Goal: Task Accomplishment & Management: Use online tool/utility

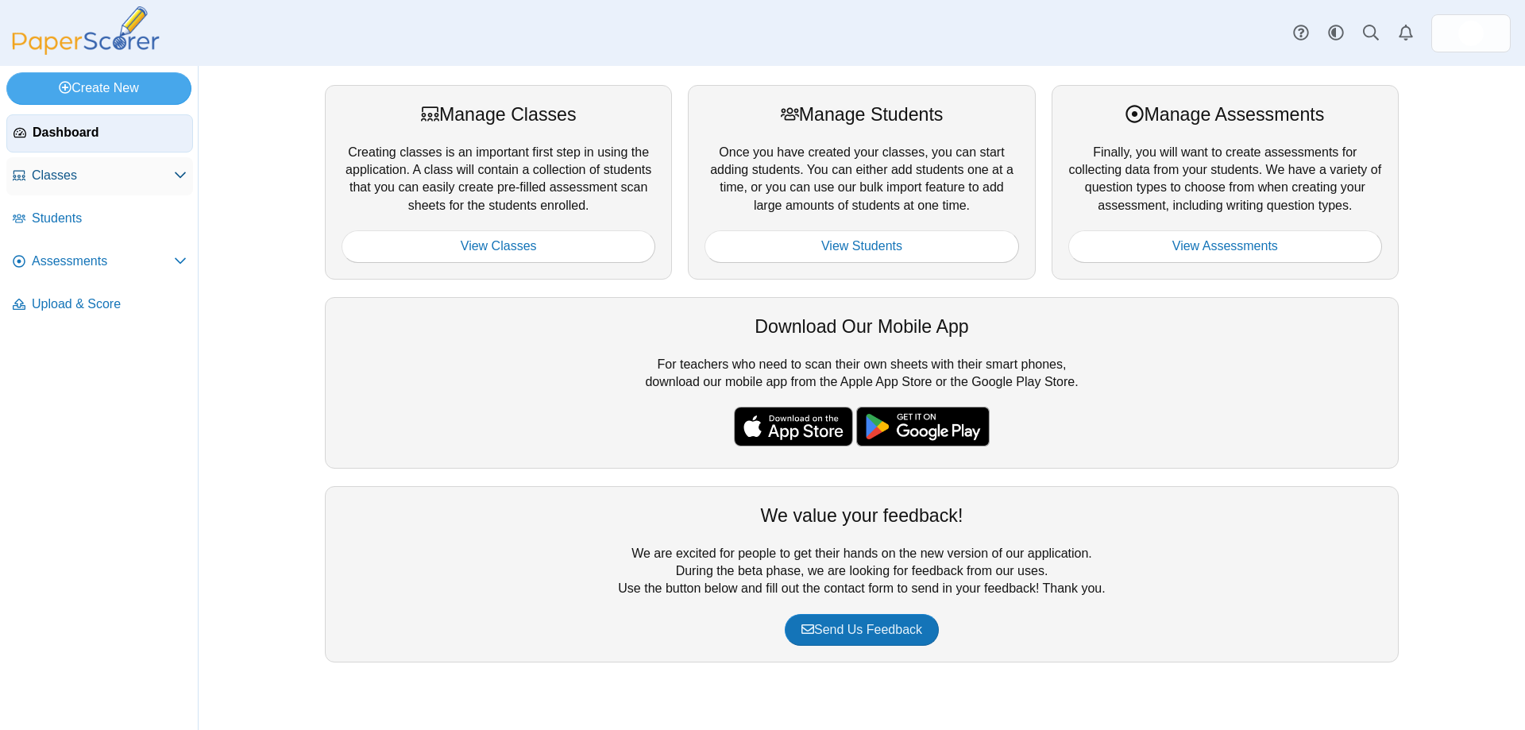
click at [91, 168] on span "Classes" at bounding box center [103, 175] width 142 height 17
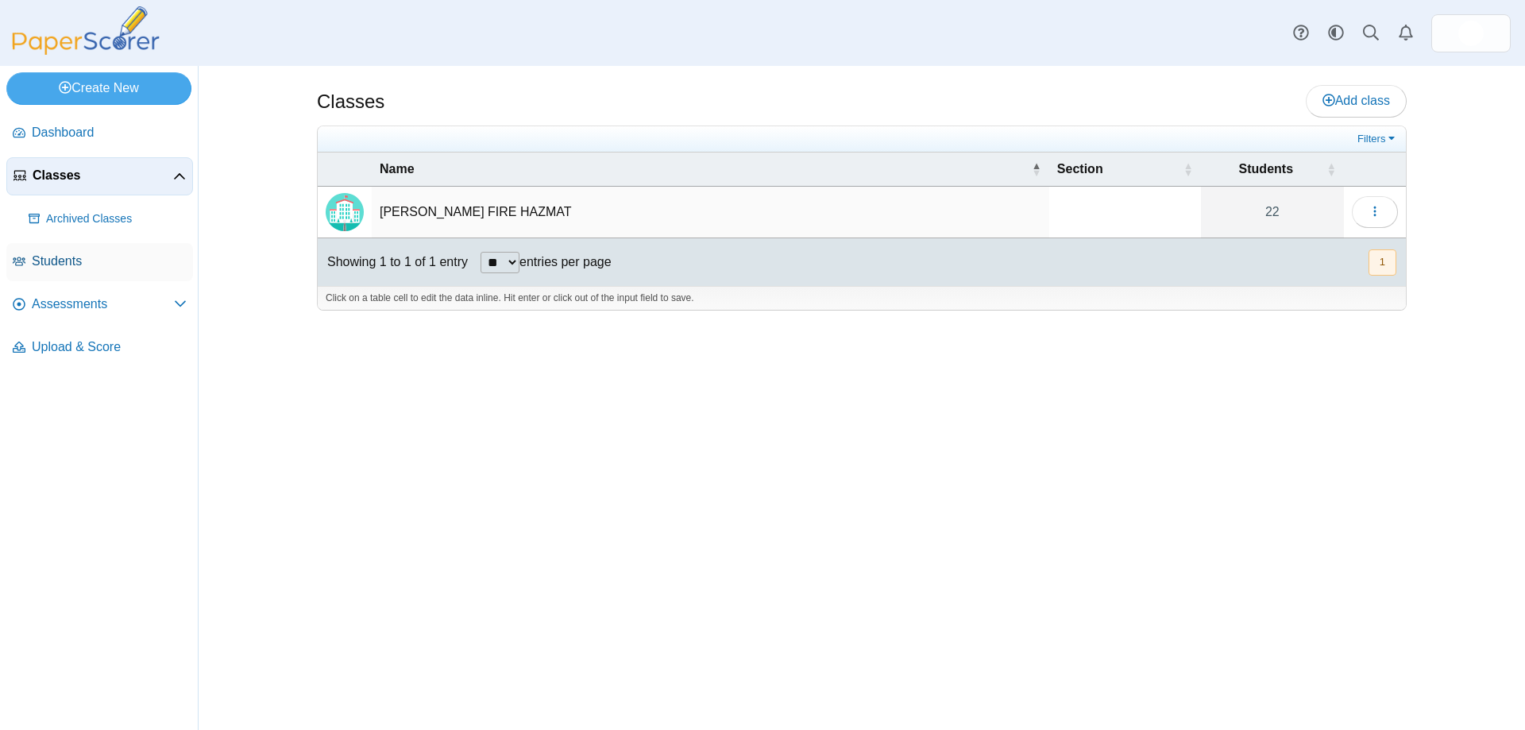
click at [82, 256] on span "Students" at bounding box center [109, 261] width 155 height 17
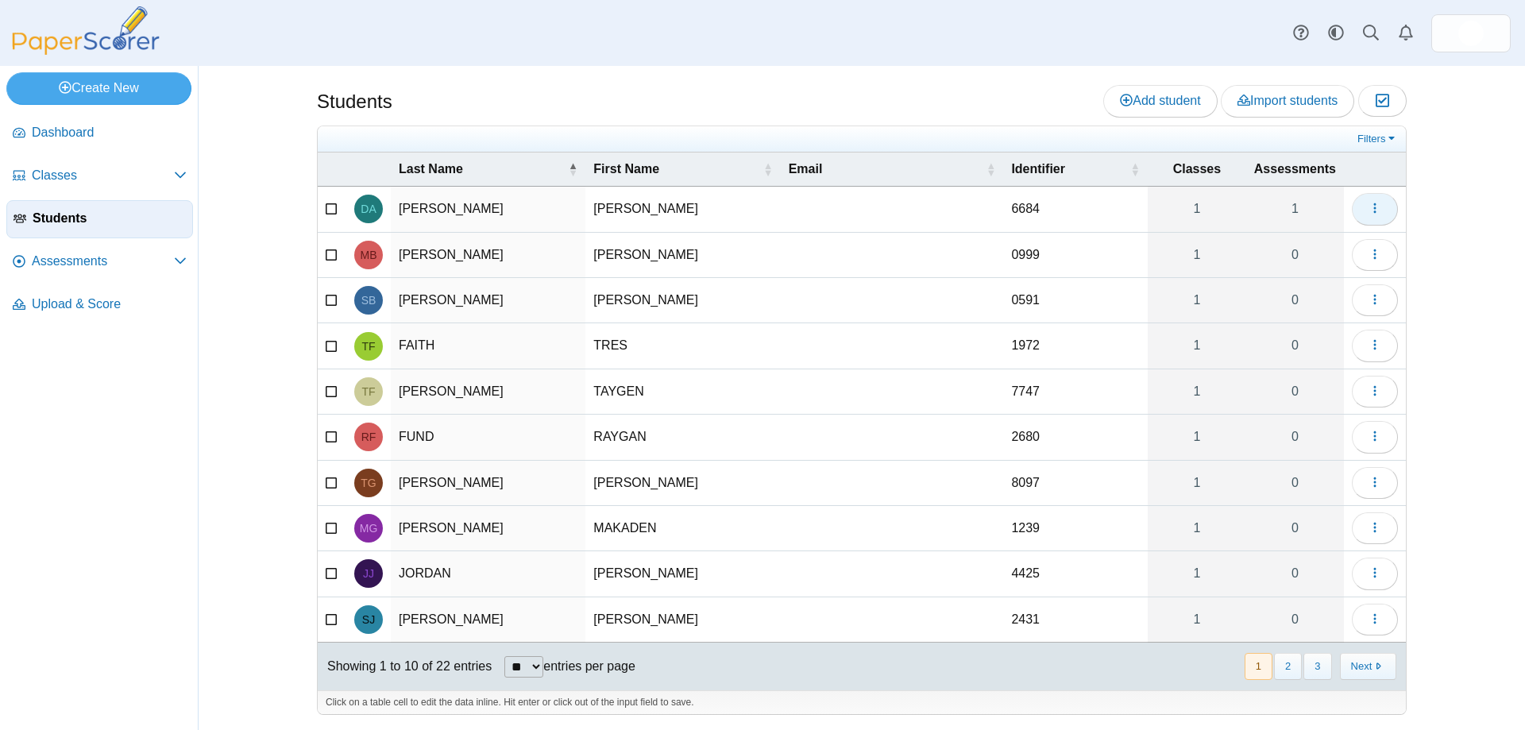
click at [1391, 210] on button "button" at bounding box center [1375, 209] width 46 height 32
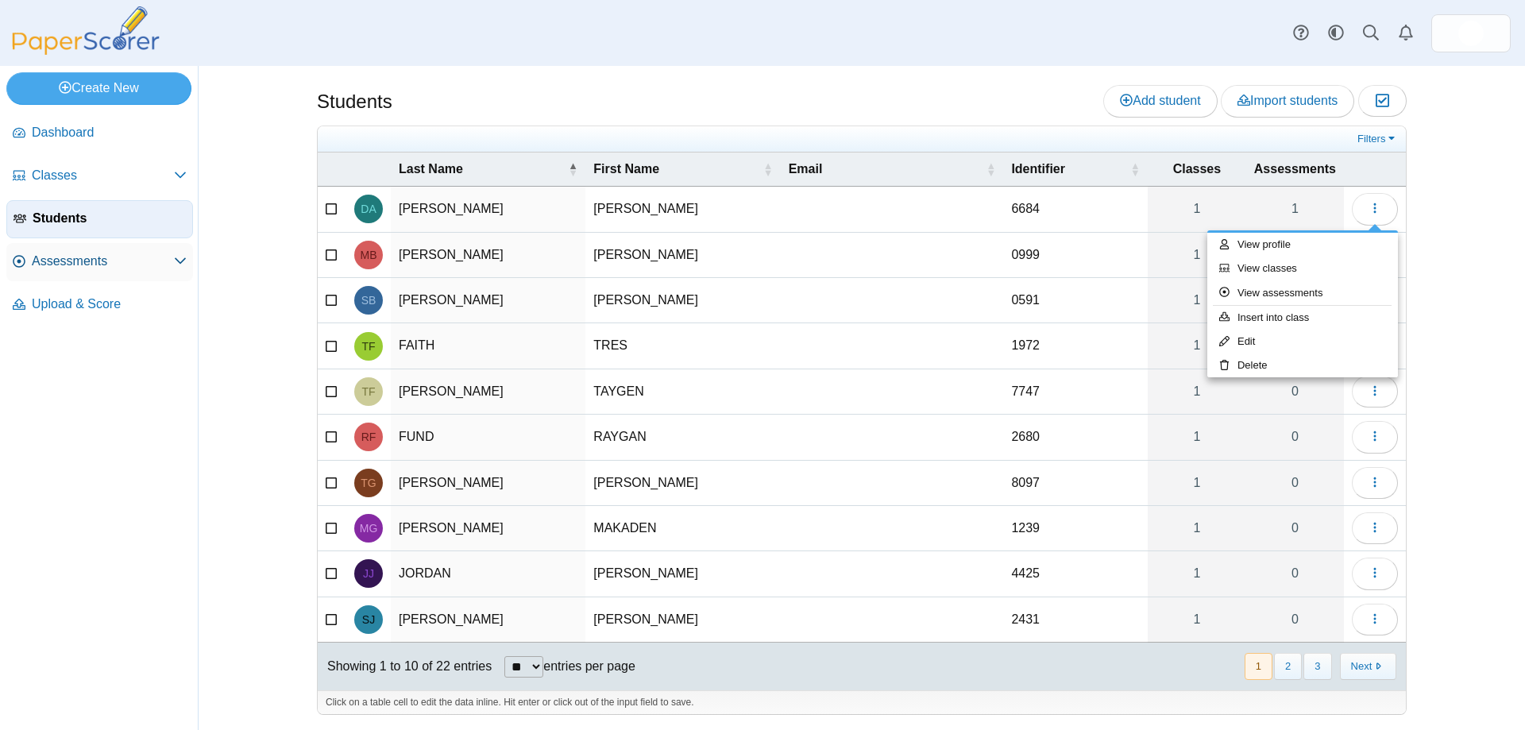
click at [110, 256] on span "Assessments" at bounding box center [103, 261] width 142 height 17
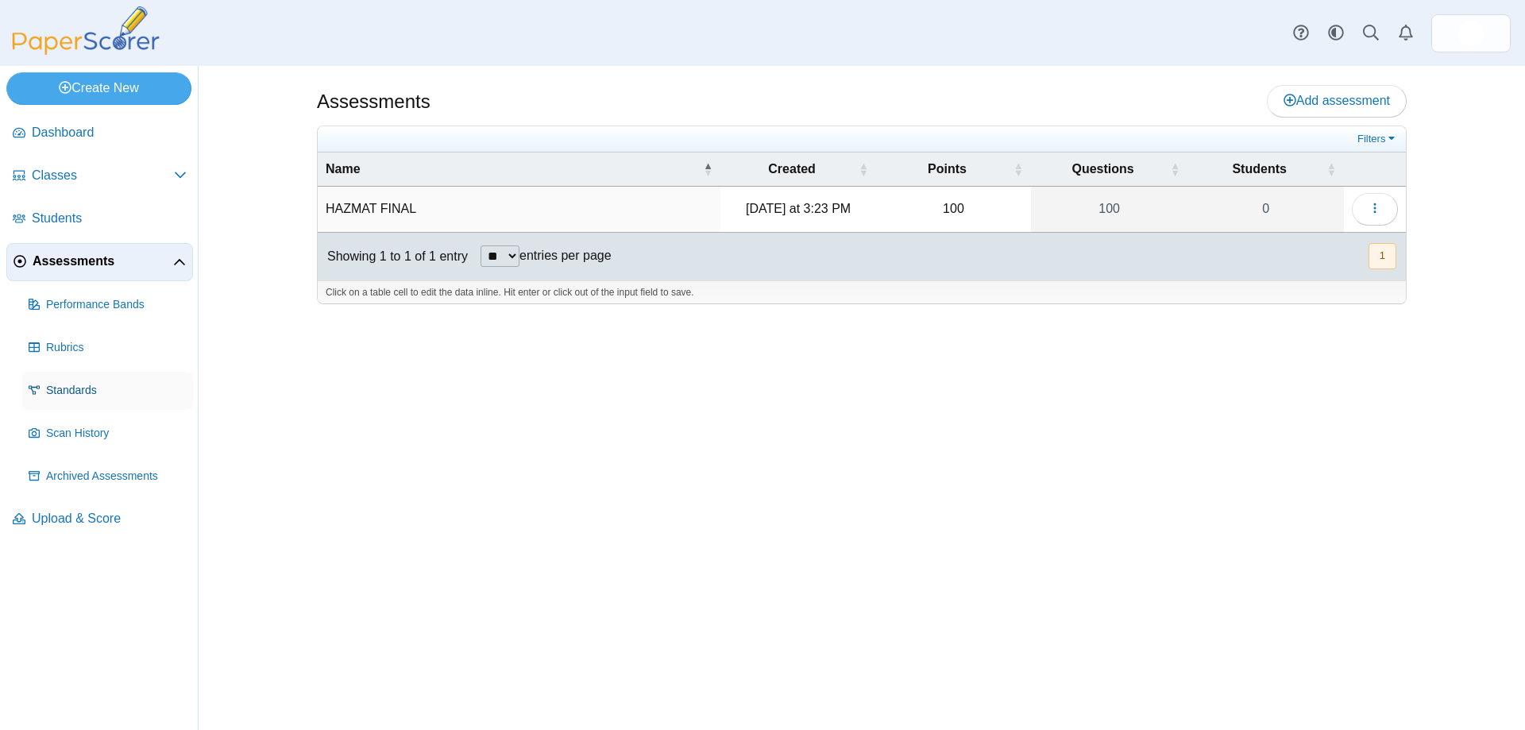
click at [52, 399] on link "Standards" at bounding box center [107, 391] width 171 height 38
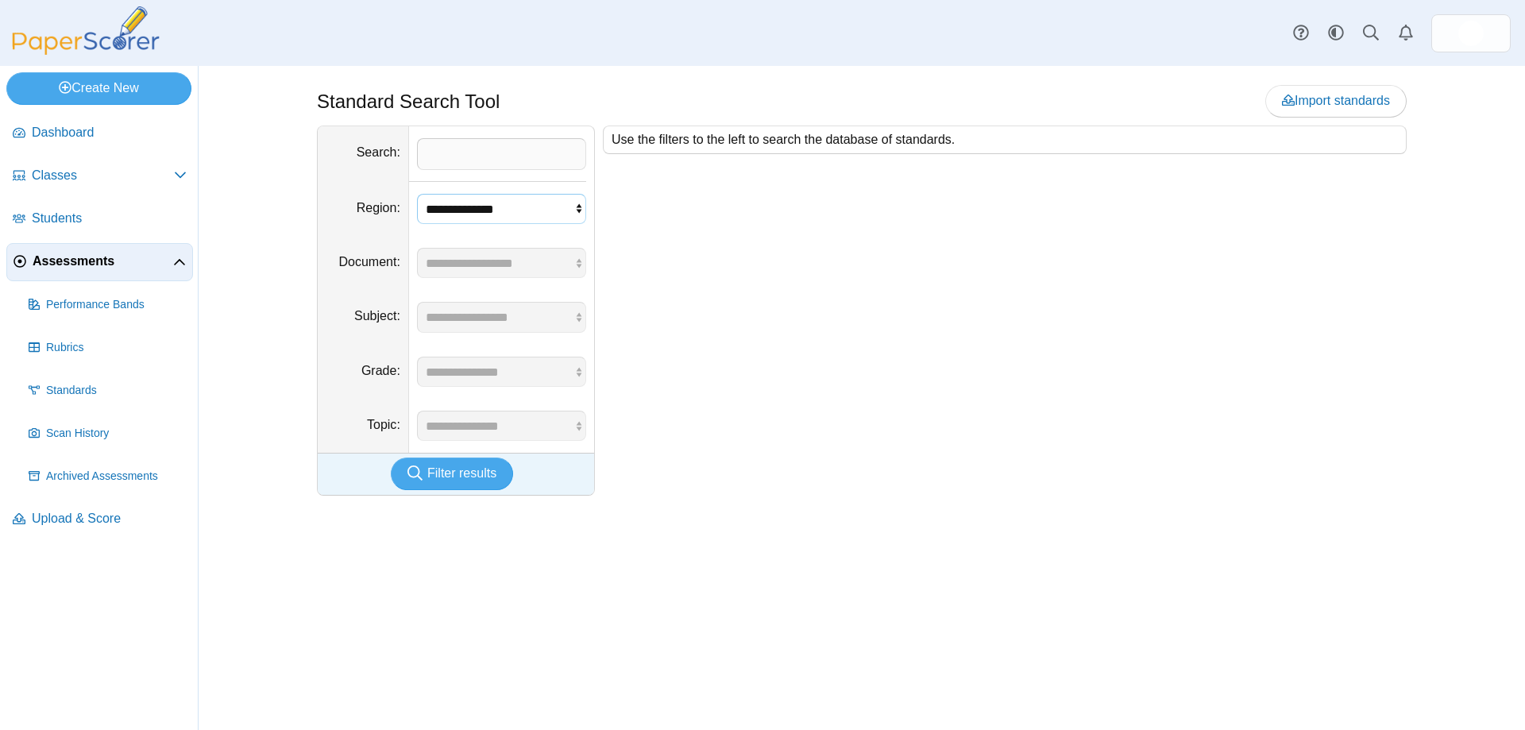
click at [473, 203] on select "**********" at bounding box center [501, 209] width 169 height 30
click at [486, 210] on select "**********" at bounding box center [501, 209] width 169 height 30
click at [71, 303] on span "Performance Bands" at bounding box center [116, 305] width 141 height 16
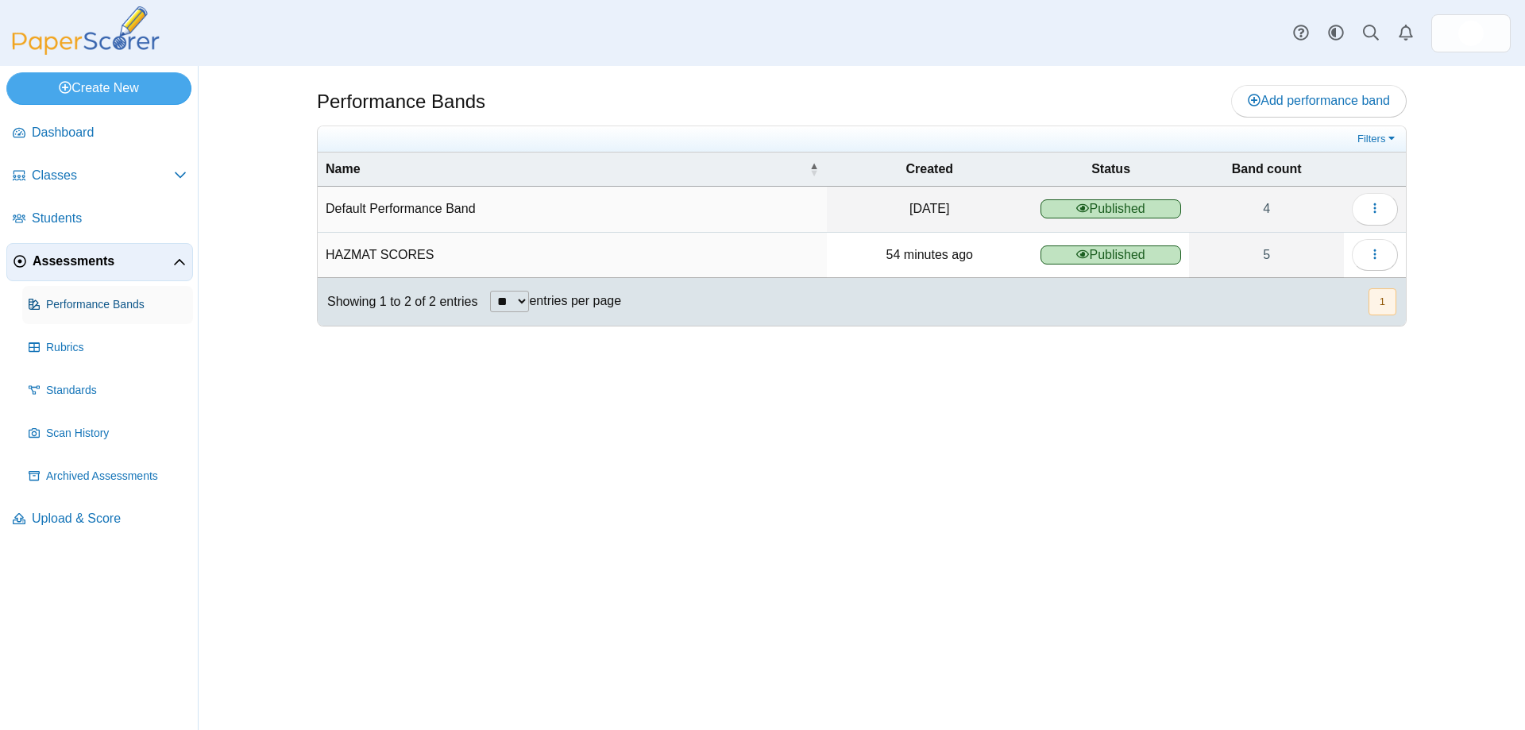
click at [83, 302] on span "Performance Bands" at bounding box center [116, 305] width 141 height 16
click at [1372, 256] on icon "button" at bounding box center [1374, 254] width 13 height 13
click at [1386, 253] on button "button" at bounding box center [1375, 255] width 46 height 32
click at [1282, 290] on link "Details" at bounding box center [1302, 291] width 191 height 24
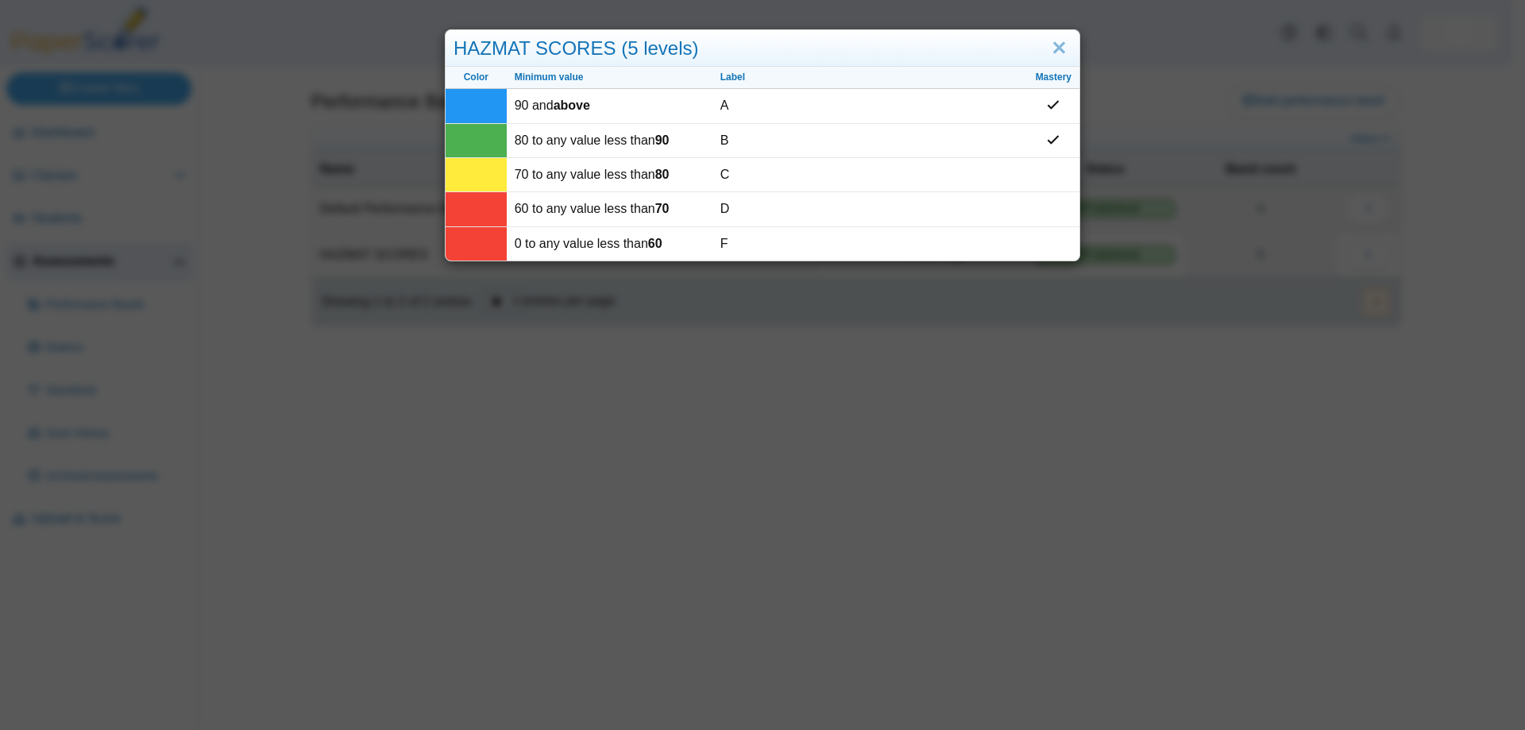
click at [666, 42] on div "HAZMAT SCORES (5 levels)" at bounding box center [762, 48] width 634 height 37
click at [1058, 50] on link "Close" at bounding box center [1059, 48] width 25 height 27
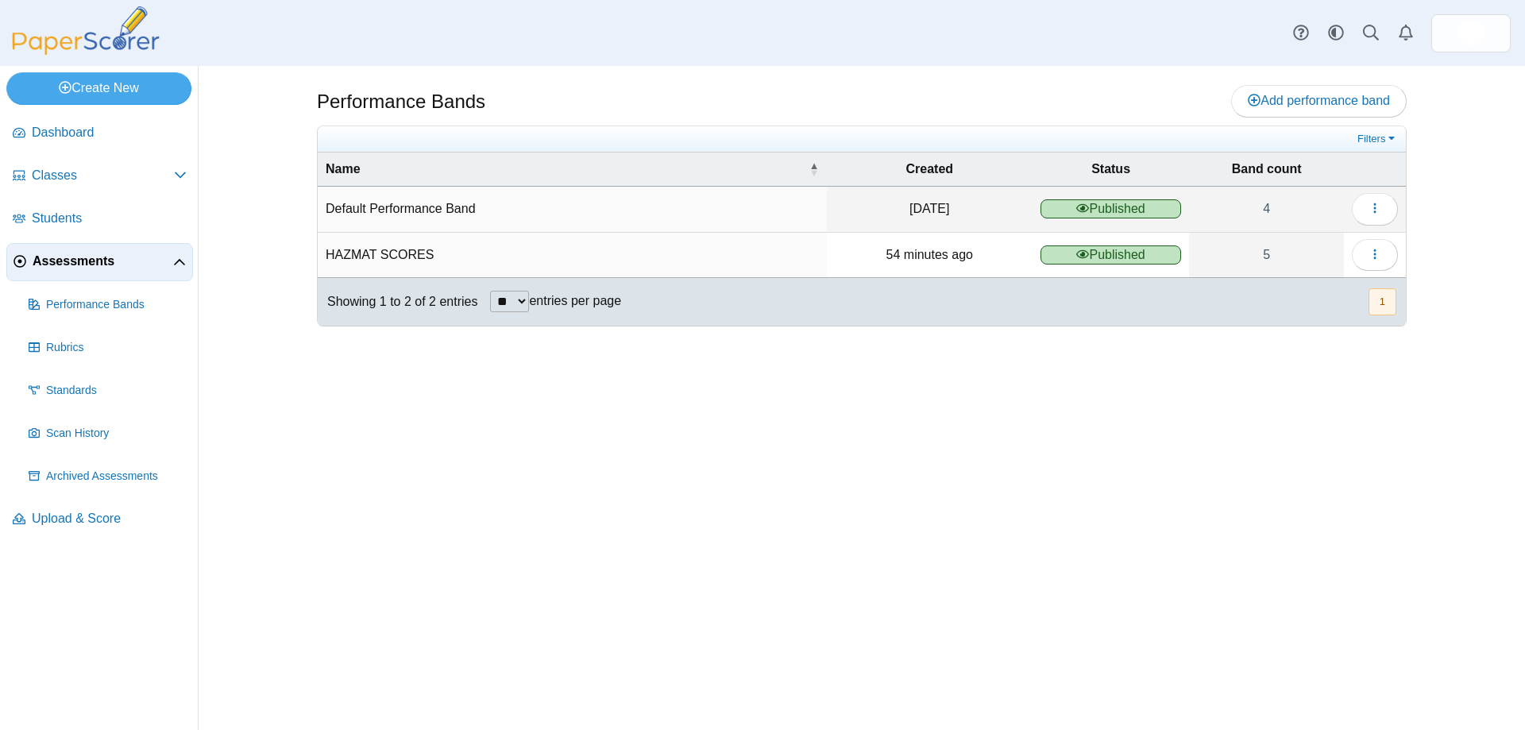
click at [380, 256] on td "HAZMAT SCORES" at bounding box center [572, 255] width 509 height 45
click at [66, 293] on link "Performance Bands" at bounding box center [107, 305] width 171 height 38
click at [1379, 256] on icon "button" at bounding box center [1374, 254] width 13 height 13
click at [79, 390] on span "Standards" at bounding box center [116, 391] width 141 height 16
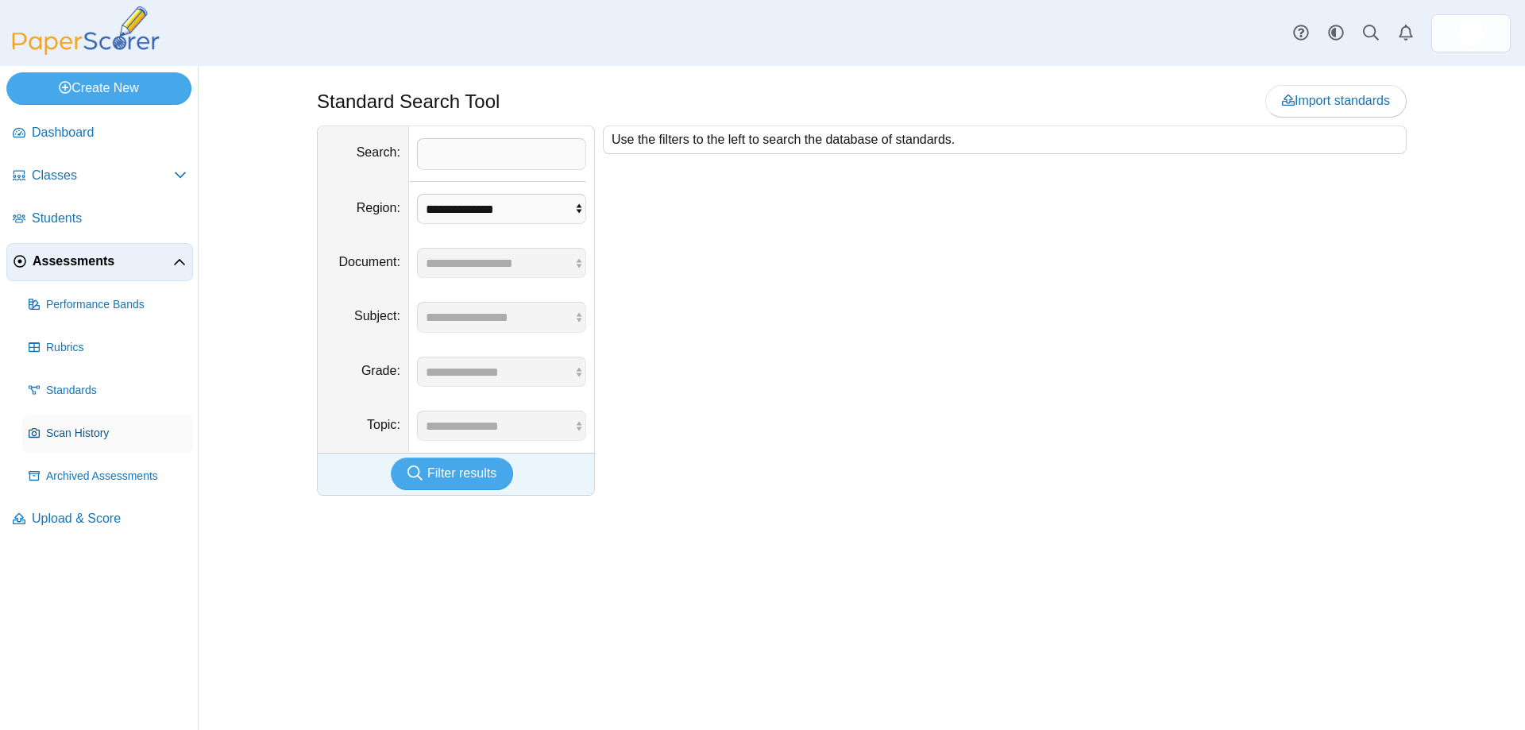
click at [87, 432] on span "Scan History" at bounding box center [116, 434] width 141 height 16
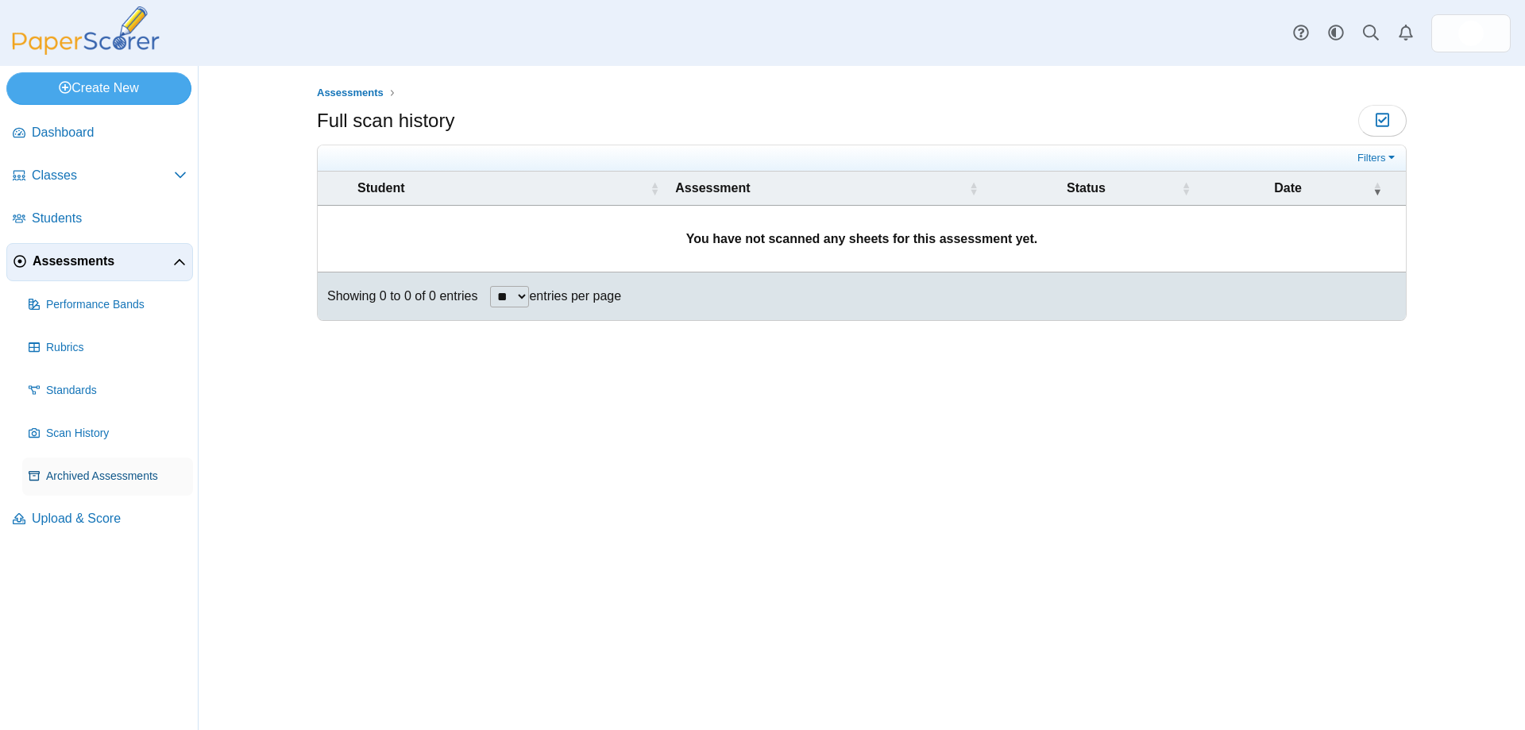
click at [89, 476] on span "Archived Assessments" at bounding box center [116, 477] width 141 height 16
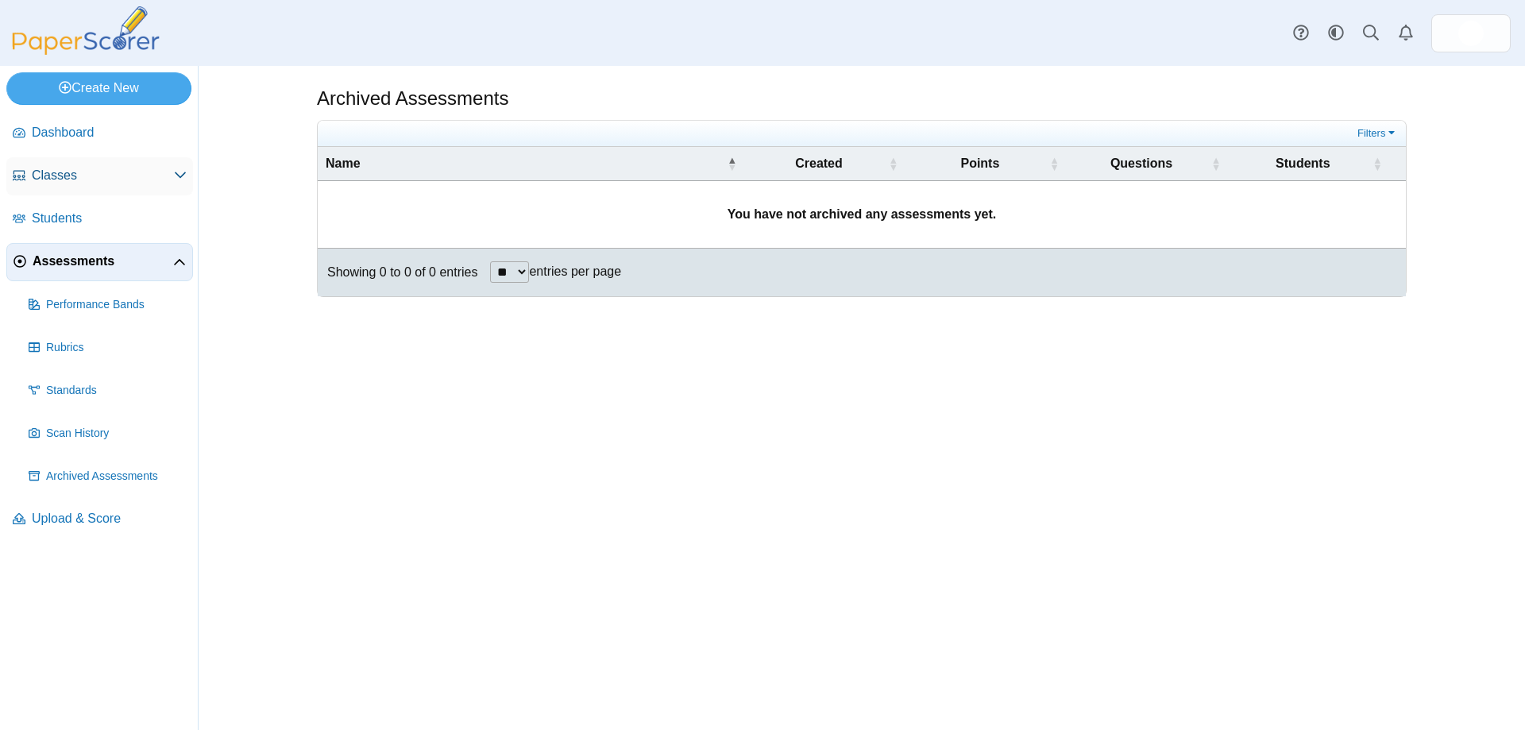
click at [70, 183] on span "Classes" at bounding box center [103, 175] width 142 height 17
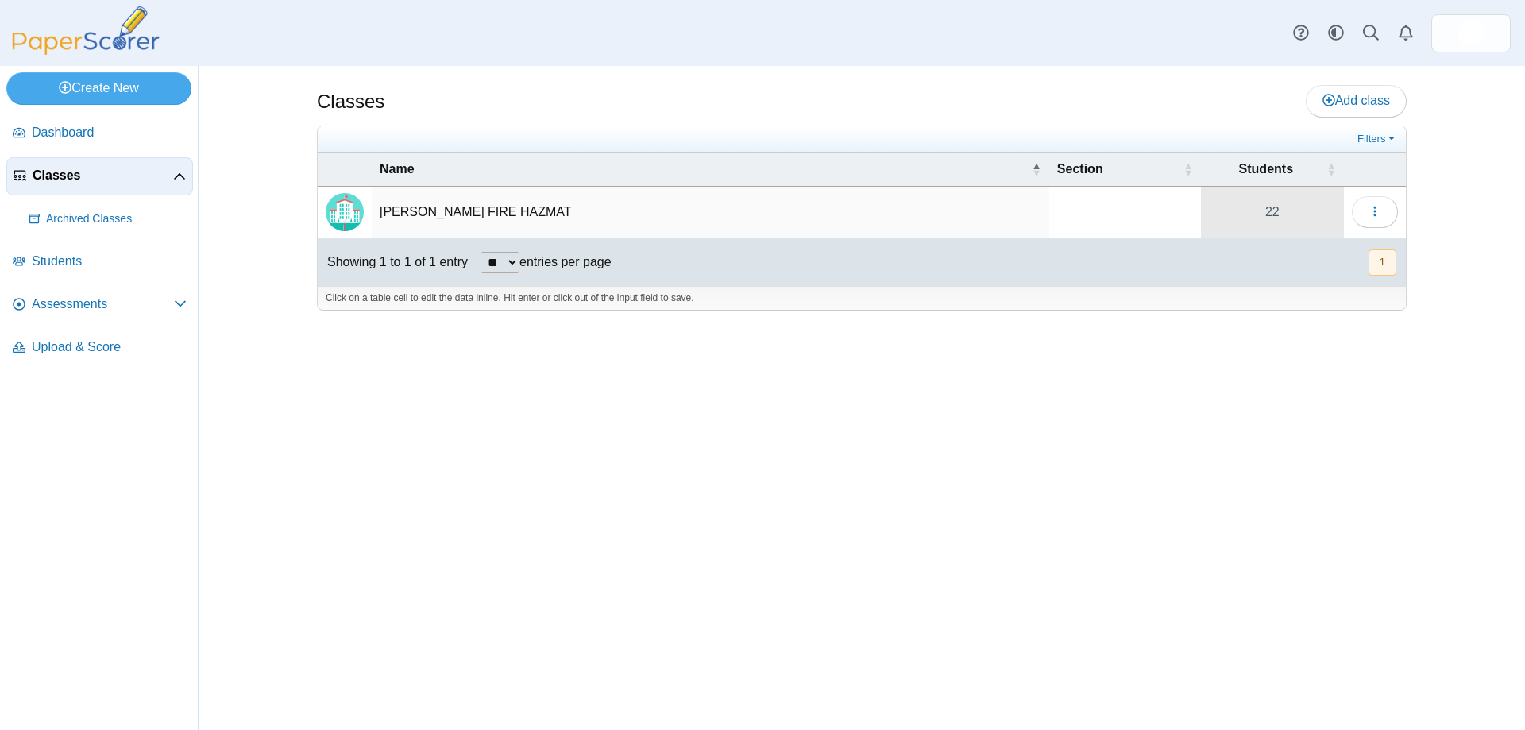
click at [1267, 207] on link "22" at bounding box center [1272, 212] width 143 height 51
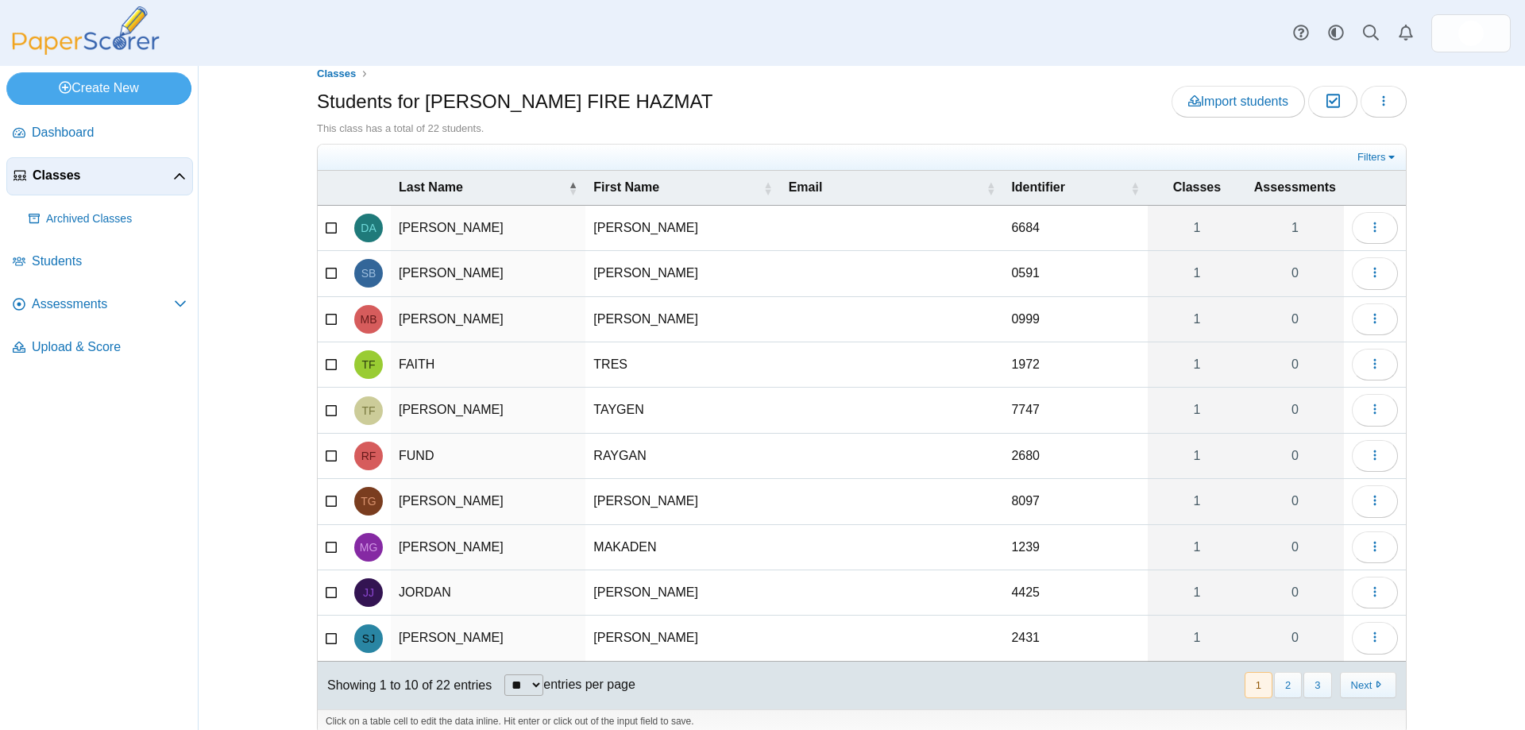
scroll to position [37, 0]
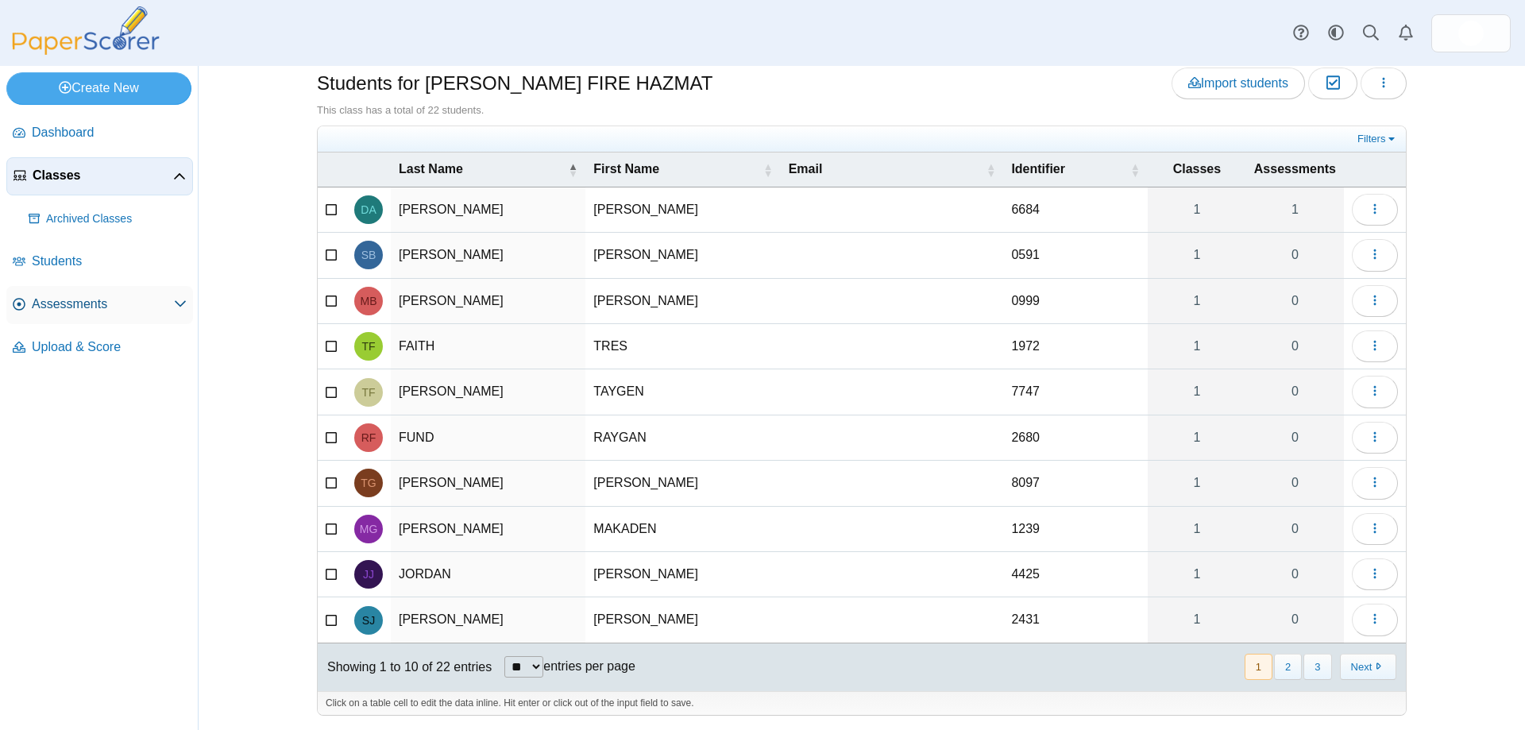
click at [89, 298] on span "Assessments" at bounding box center [103, 303] width 142 height 17
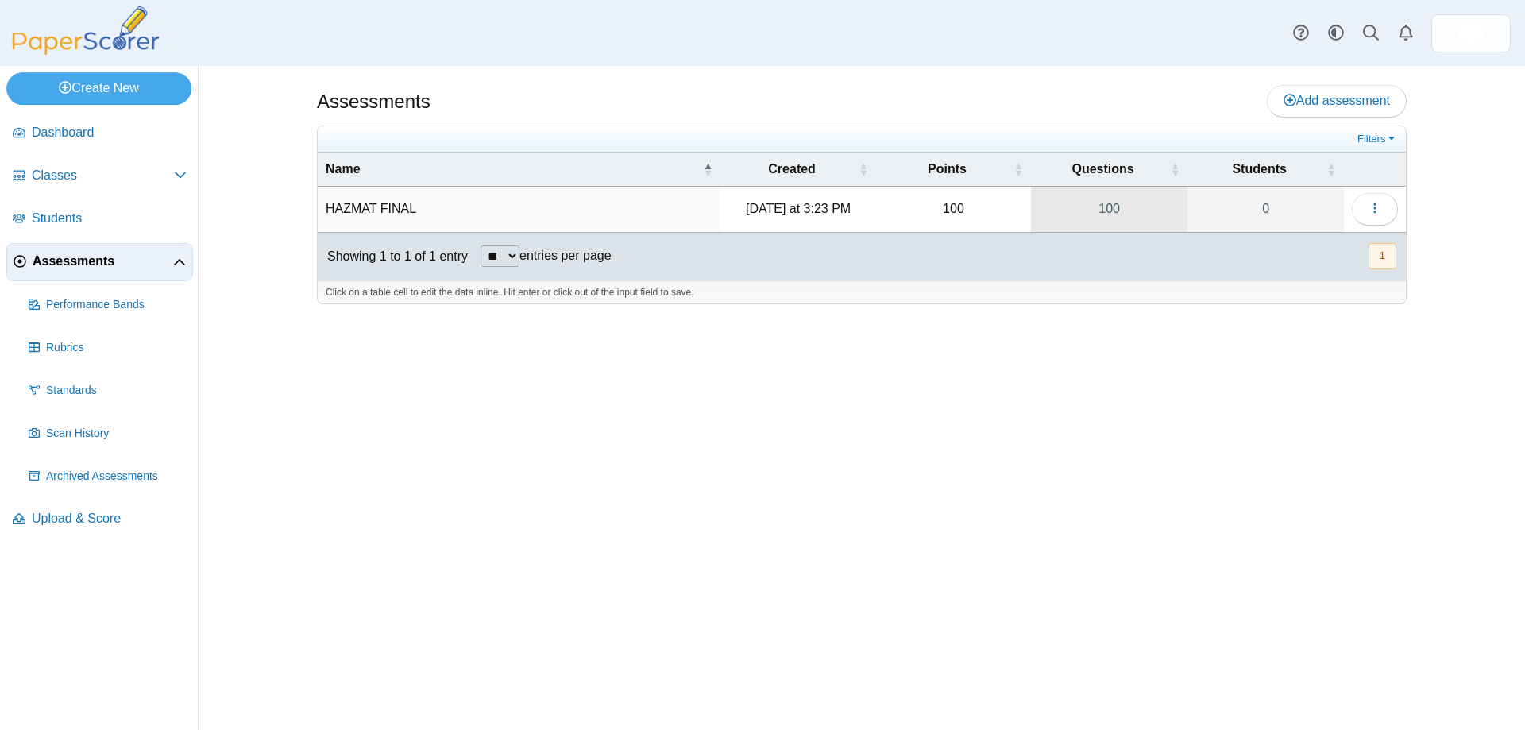
click at [1110, 205] on link "100" at bounding box center [1109, 209] width 156 height 44
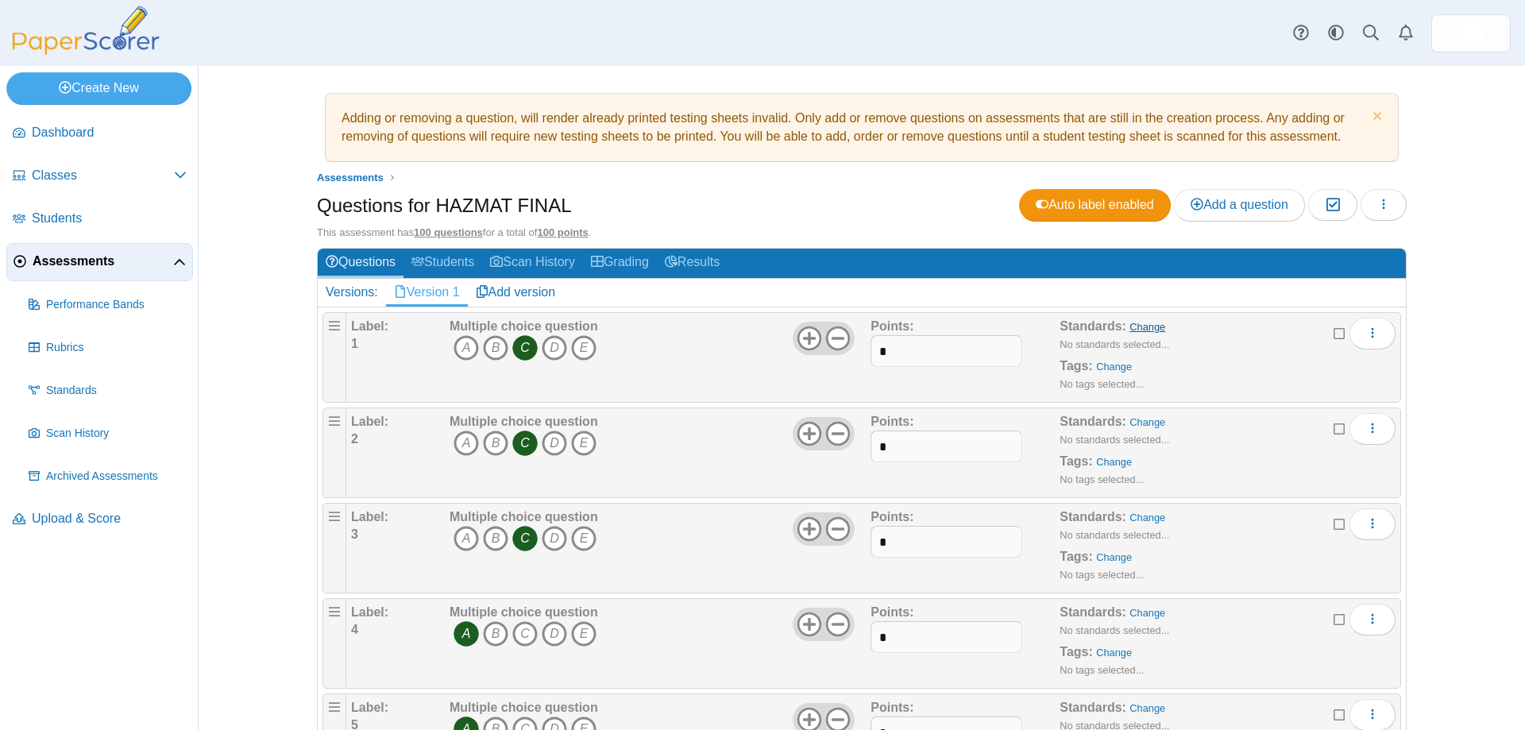
click at [1142, 322] on link "Change" at bounding box center [1147, 327] width 36 height 12
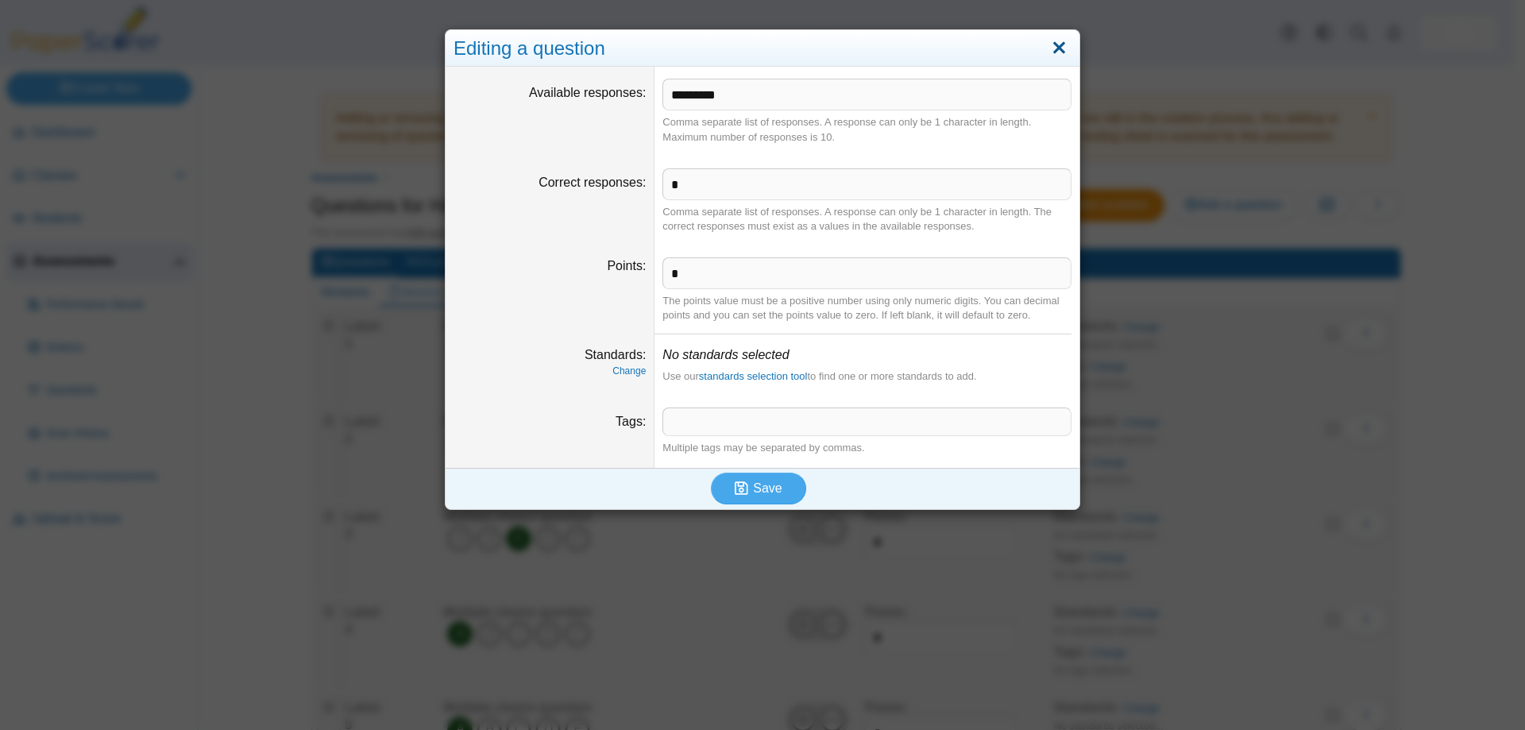
click at [1056, 49] on link "Close" at bounding box center [1059, 48] width 25 height 27
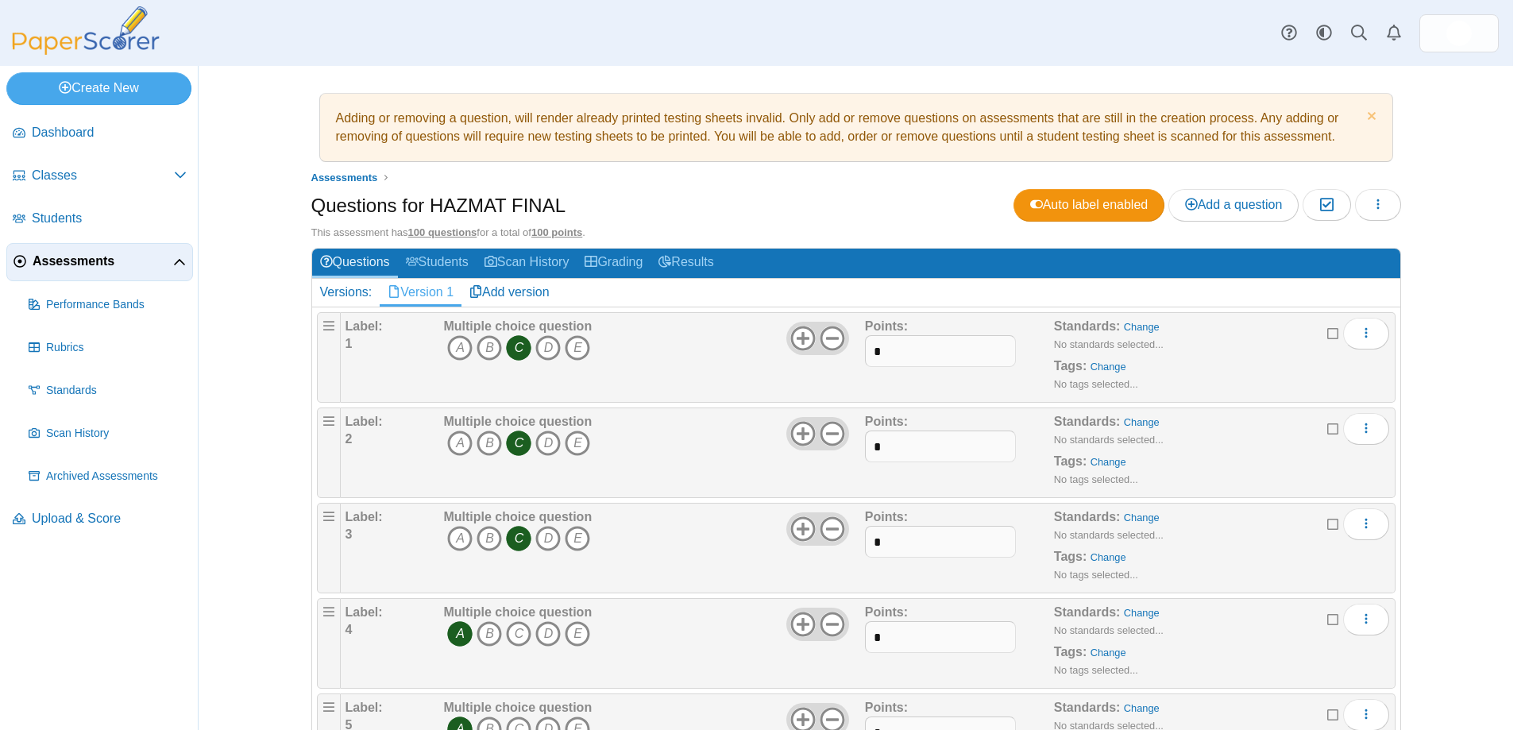
click at [1056, 49] on link "Close" at bounding box center [1059, 48] width 25 height 27
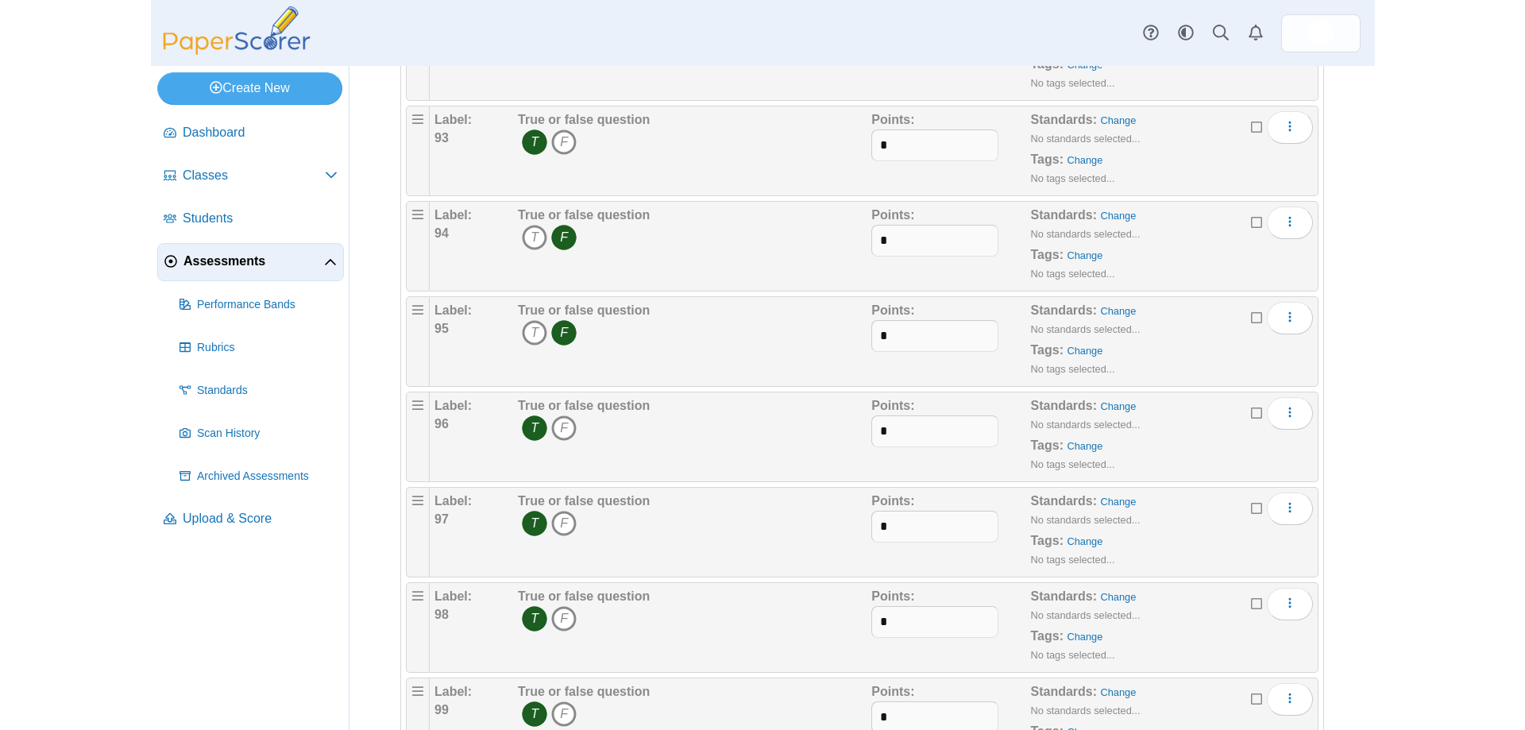
scroll to position [8973, 0]
